Goal: Information Seeking & Learning: Compare options

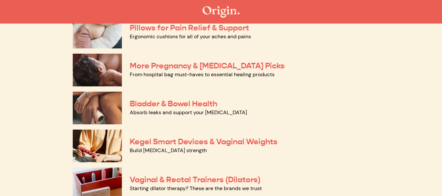
scroll to position [149, 0]
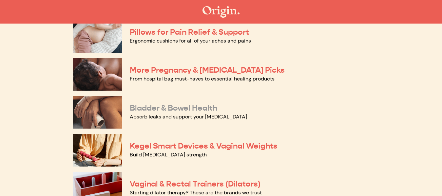
click at [156, 109] on link "Bladder & Bowel Health" at bounding box center [174, 108] width 88 height 10
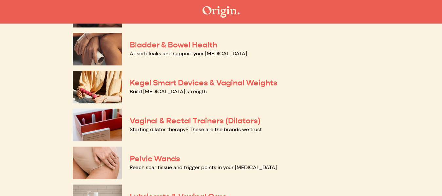
scroll to position [216, 0]
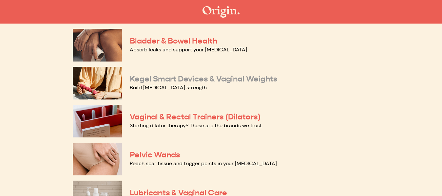
click at [169, 80] on link "Kegel Smart Devices & Vaginal Weights" at bounding box center [204, 79] width 148 height 10
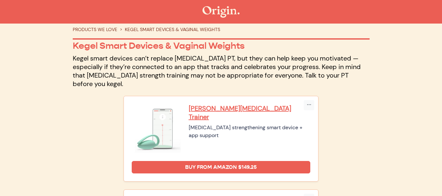
scroll to position [38, 0]
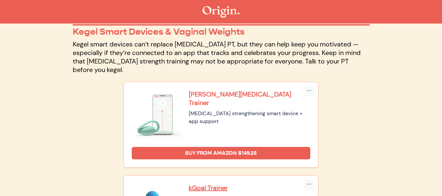
click at [223, 95] on p "Elvie Pelvic Floor Trainer" at bounding box center [250, 98] width 122 height 17
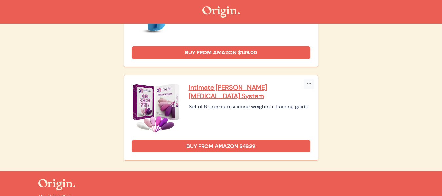
scroll to position [220, 0]
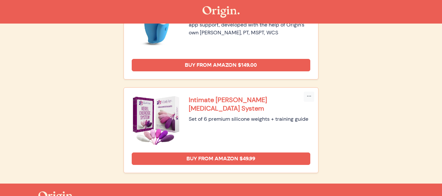
click at [238, 101] on p "Intimate Rose Kegel Exercise System" at bounding box center [250, 104] width 122 height 17
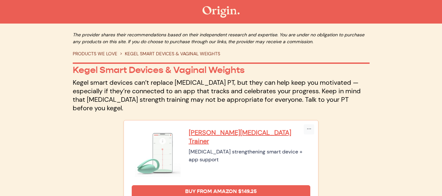
scroll to position [4, 0]
